Goal: Use online tool/utility: Use online tool/utility

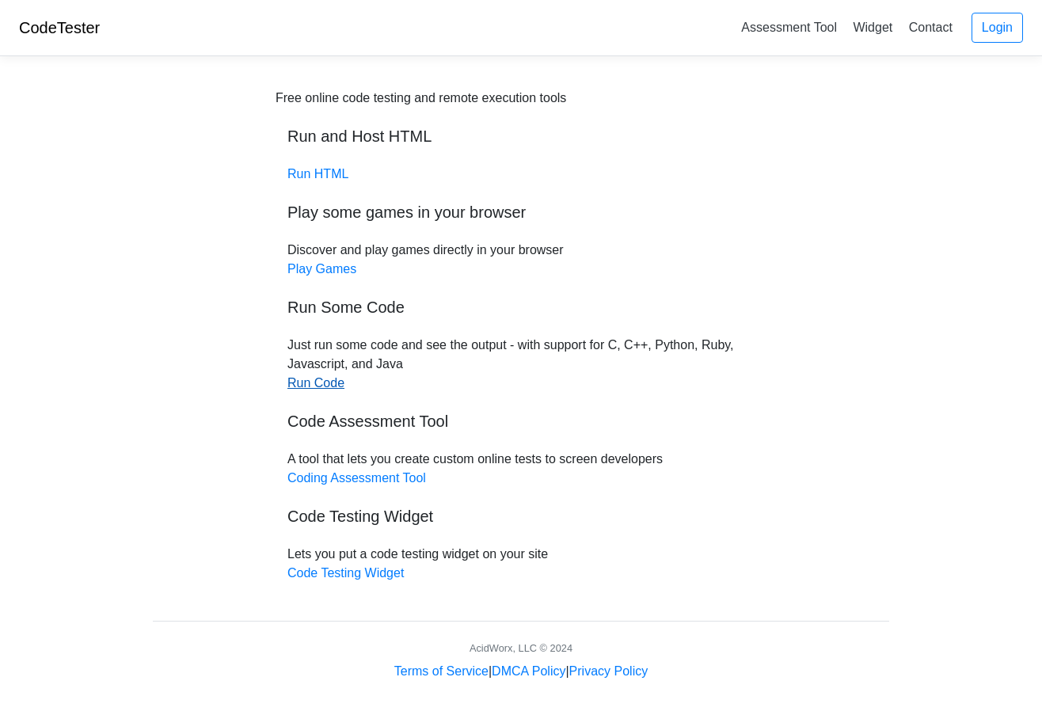
click at [323, 385] on link "Run Code" at bounding box center [315, 382] width 57 height 13
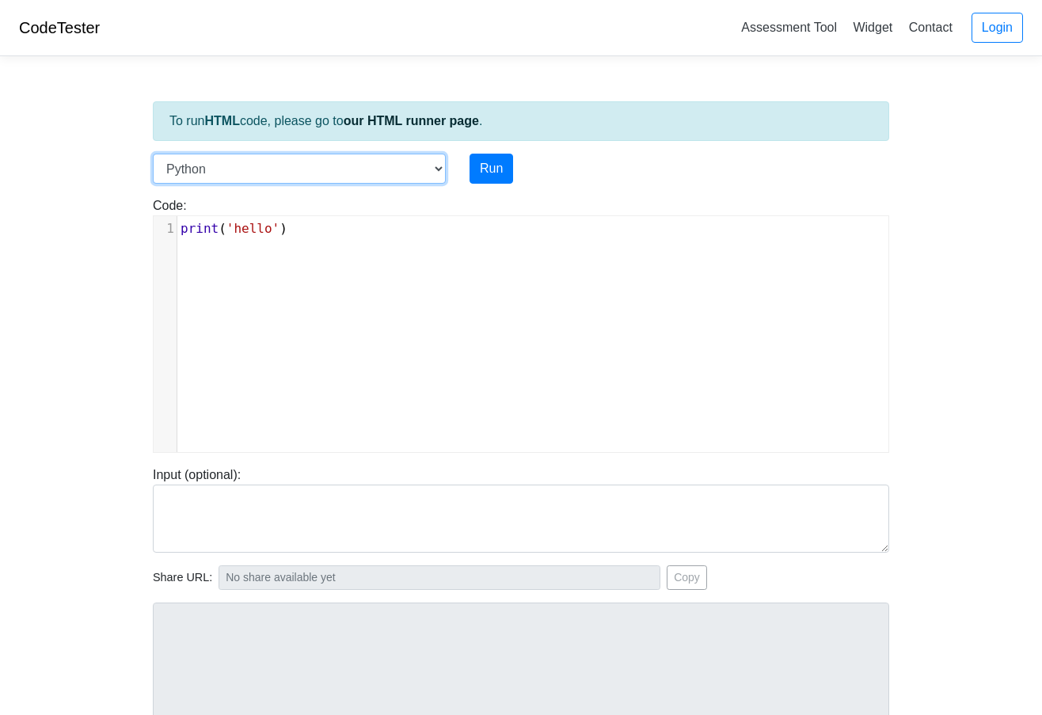
click at [415, 173] on select "C C++ Go Java Javascript Python Ruby" at bounding box center [299, 169] width 293 height 30
select select "c"
click at [153, 154] on select "C C++ Go Java Javascript Python Ruby" at bounding box center [299, 169] width 293 height 30
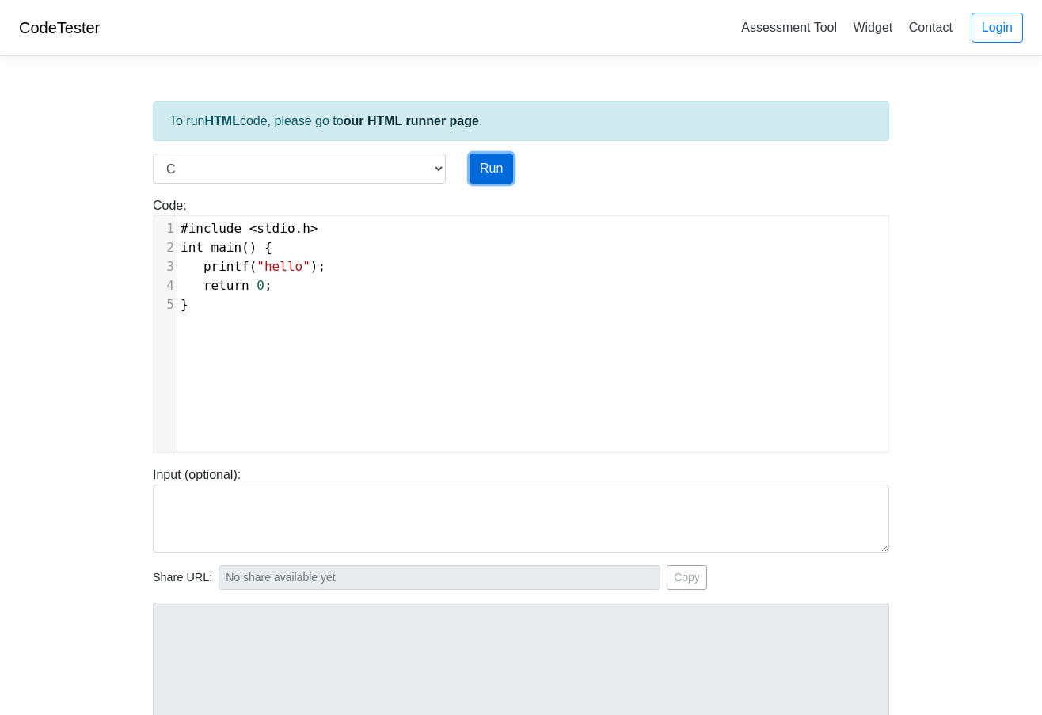
click at [490, 170] on button "Run" at bounding box center [492, 169] width 44 height 30
type input "[URL][DOMAIN_NAME]"
type textarea "Stdout: hello"
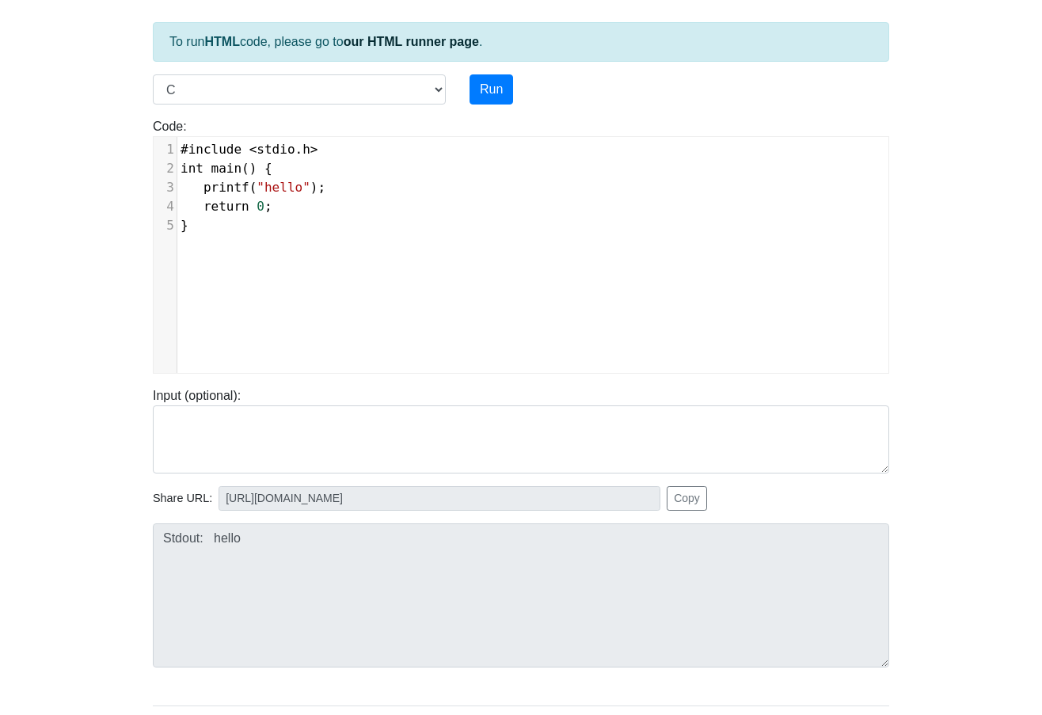
scroll to position [6, 0]
type textarea "include <stdio.h> int main() {"
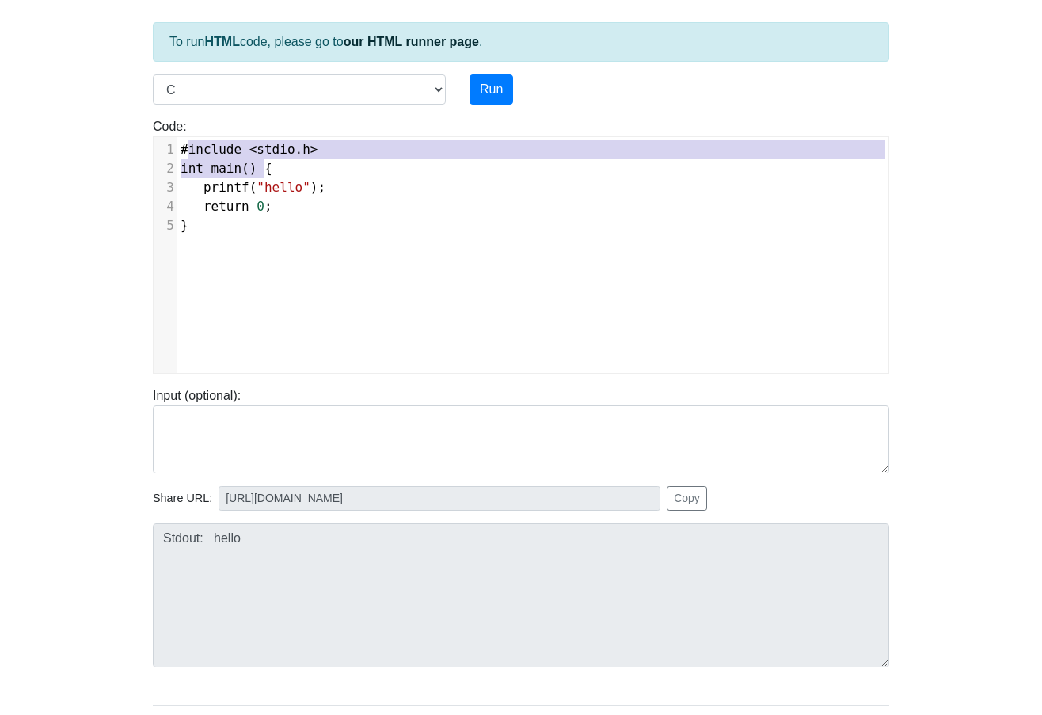
drag, startPoint x: 185, startPoint y: 153, endPoint x: 282, endPoint y: 164, distance: 97.2
click at [282, 164] on div "1 #include < stdio . h > 2 int main () { 3 printf ( "hello" ); 4 return 0 ; 5 }" at bounding box center [538, 187] width 723 height 95
click at [444, 257] on div "x 1 #include < stdio . h > 2 int main () { 3 printf ( "hello" ); 4 return 0 ; 5…" at bounding box center [533, 267] width 759 height 260
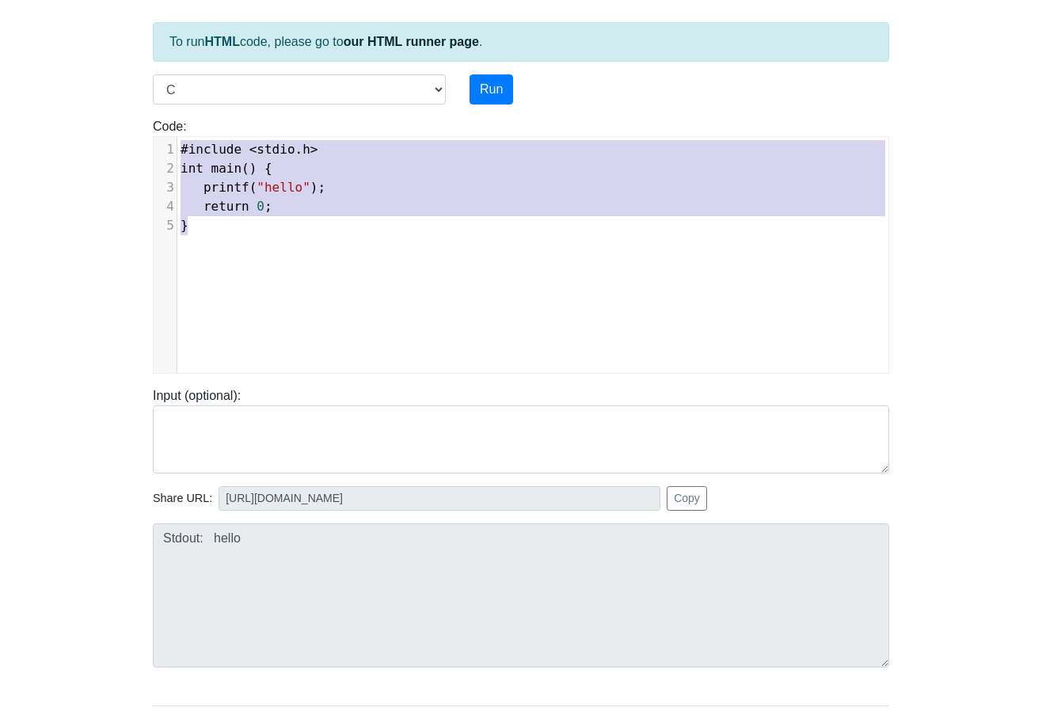
drag, startPoint x: 181, startPoint y: 149, endPoint x: 329, endPoint y: 229, distance: 168.3
click at [329, 229] on div "1 #include < stdio . h > 2 int main () { 3 printf ( "hello" ); 4 return 0 ; 5 }" at bounding box center [538, 187] width 723 height 95
type textarea "​#include <stdio.h> int main() { printf("hello"); return 0; }"
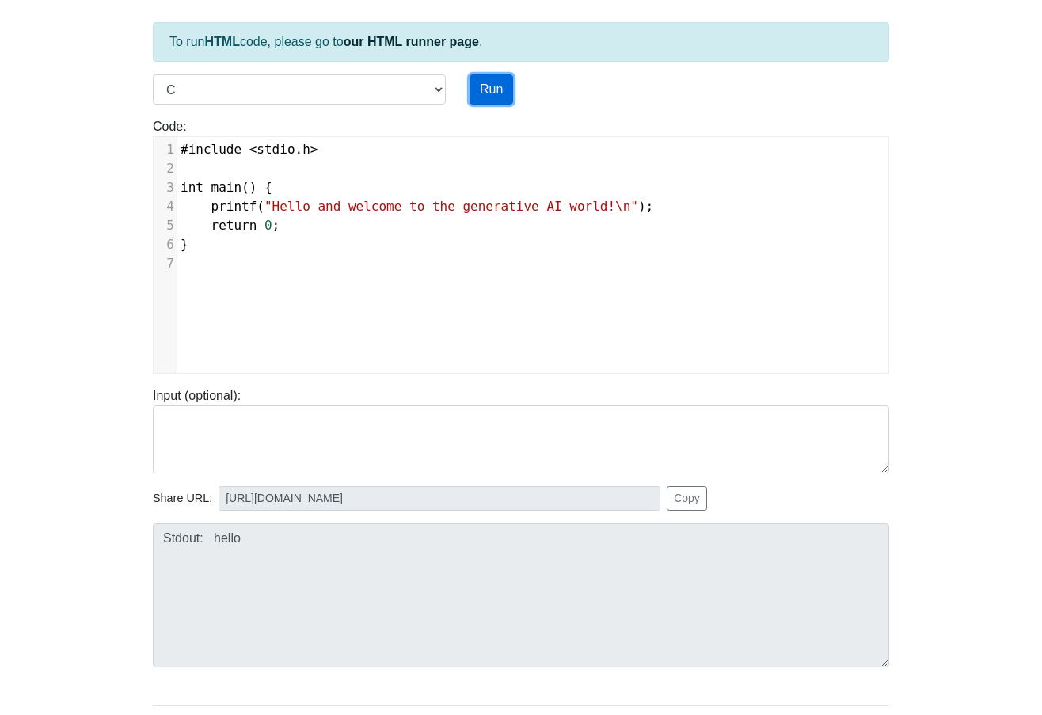
click at [496, 93] on button "Run" at bounding box center [492, 89] width 44 height 30
type input "[URL][DOMAIN_NAME]"
type textarea "Stdout: Hello and welcome to the generative AI world!"
